Goal: Task Accomplishment & Management: Use online tool/utility

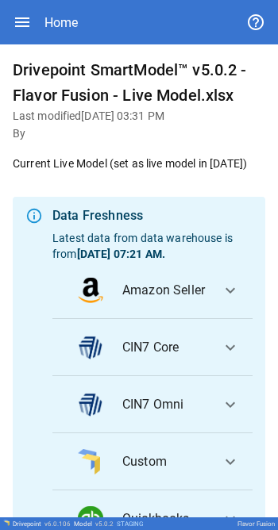
drag, startPoint x: 196, startPoint y: 90, endPoint x: 25, endPoint y: 26, distance: 182.2
click at [25, 26] on icon "button" at bounding box center [22, 22] width 14 height 10
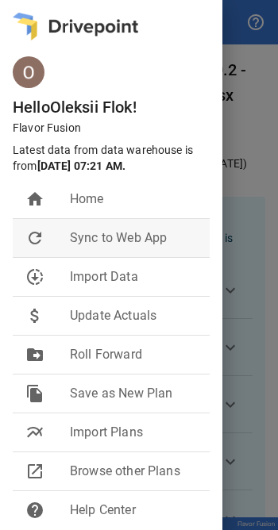
click at [104, 239] on span "Sync to Web App" at bounding box center [133, 238] width 127 height 19
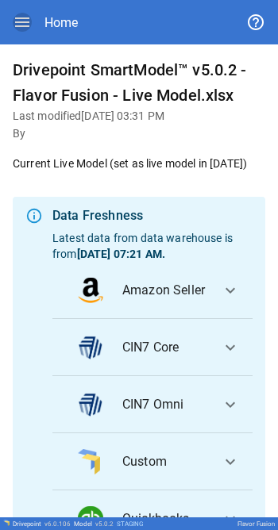
click at [19, 19] on icon "button" at bounding box center [22, 22] width 14 height 10
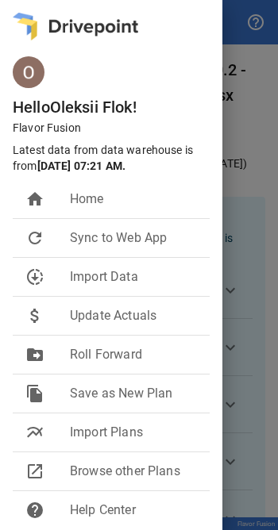
click at [255, 117] on div at bounding box center [139, 265] width 278 height 530
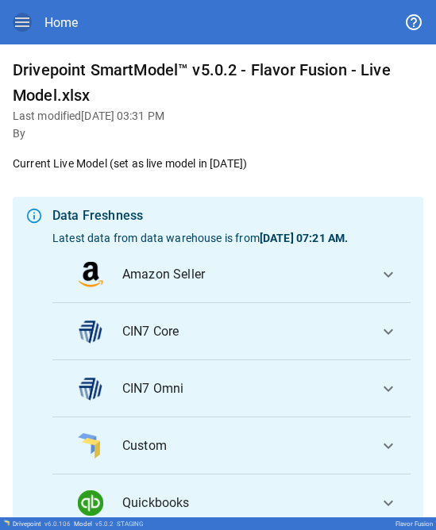
click at [17, 18] on icon "button" at bounding box center [22, 22] width 14 height 10
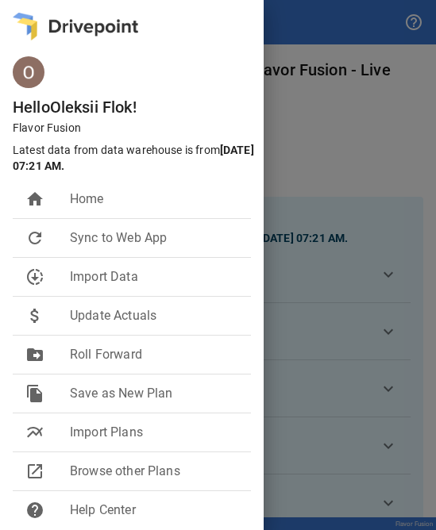
click at [277, 110] on div at bounding box center [218, 265] width 436 height 530
